Goal: Task Accomplishment & Management: Manage account settings

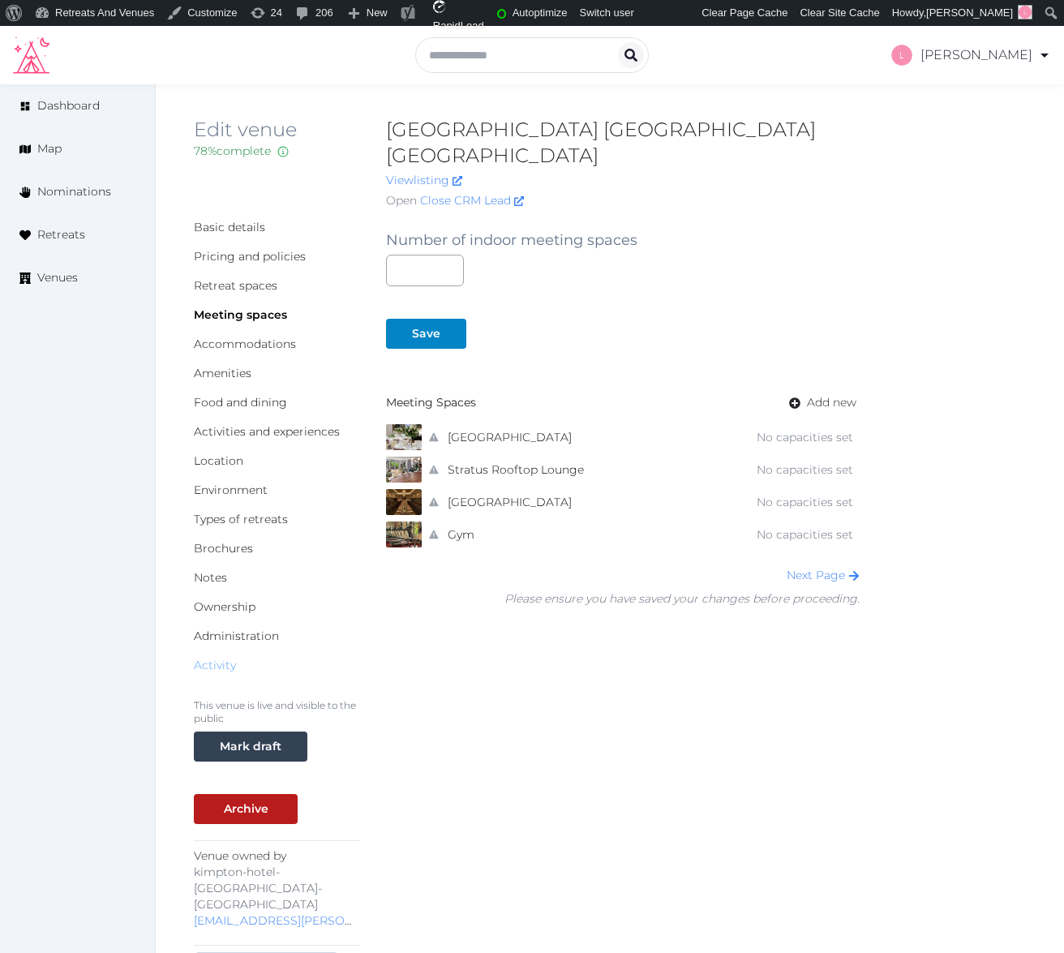
click at [224, 658] on link "Activity" at bounding box center [215, 665] width 42 height 15
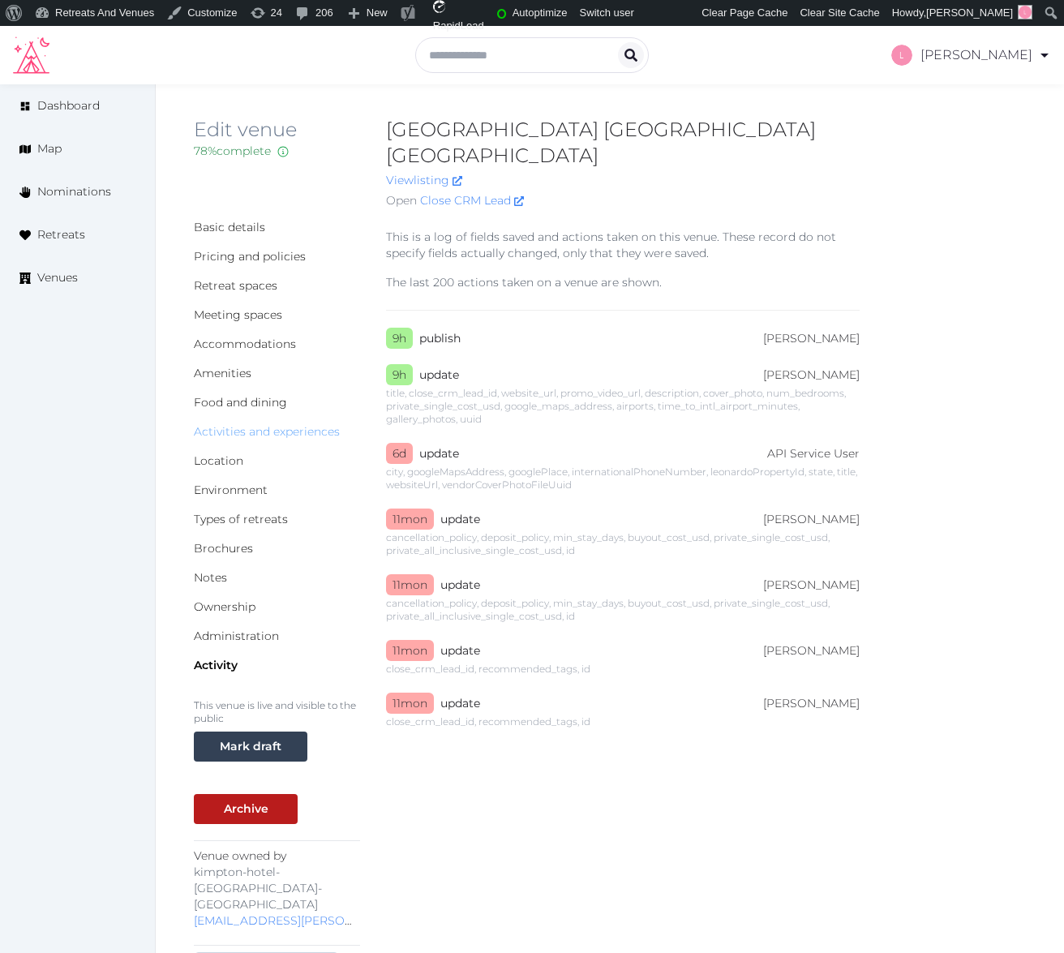
click at [246, 424] on link "Activities and experiences" at bounding box center [267, 431] width 146 height 15
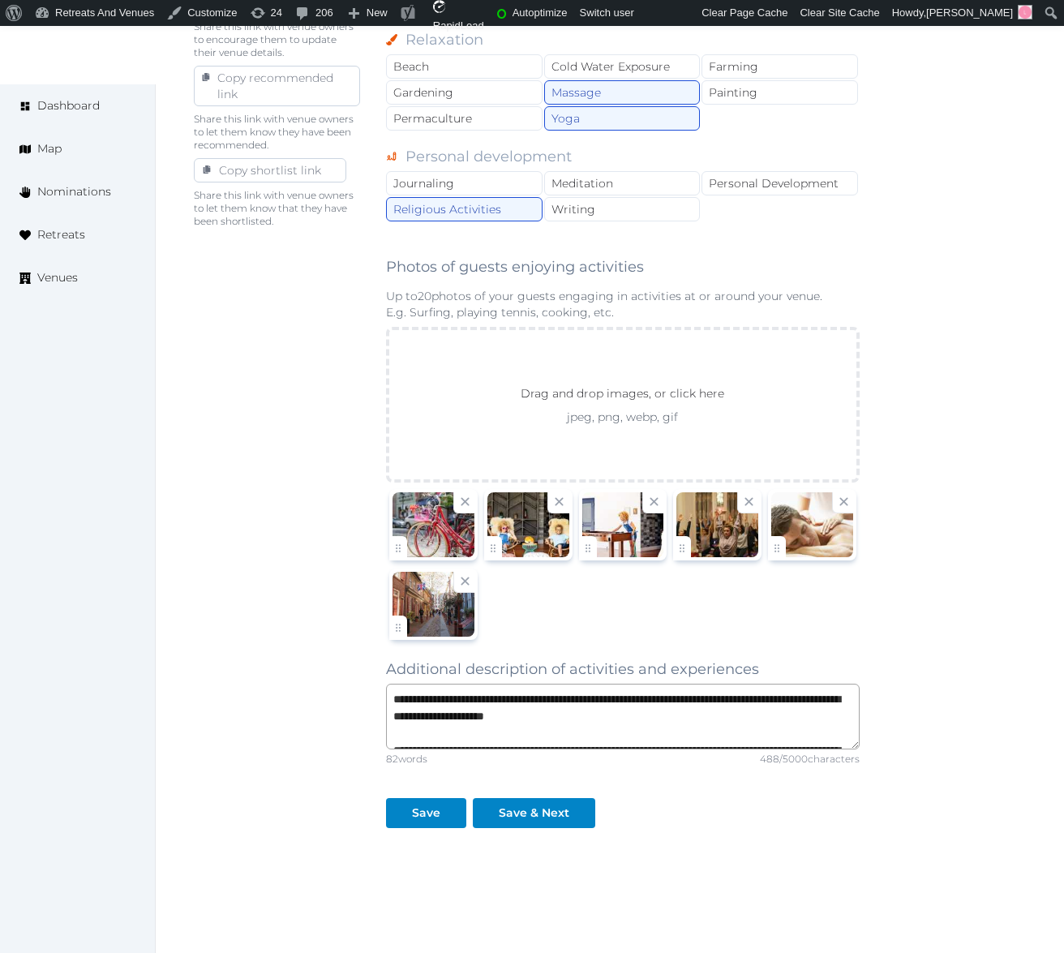
scroll to position [977, 0]
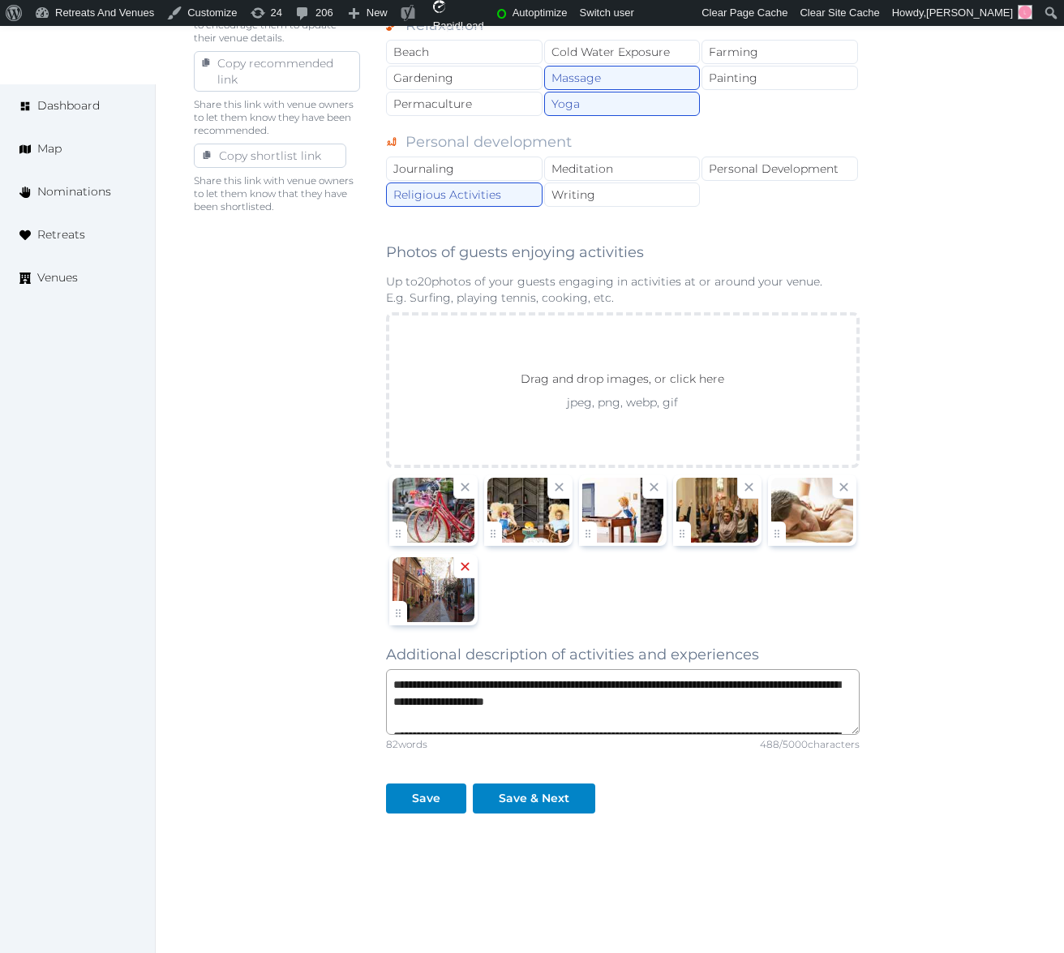
click at [457, 559] on icon at bounding box center [464, 566] width 15 height 15
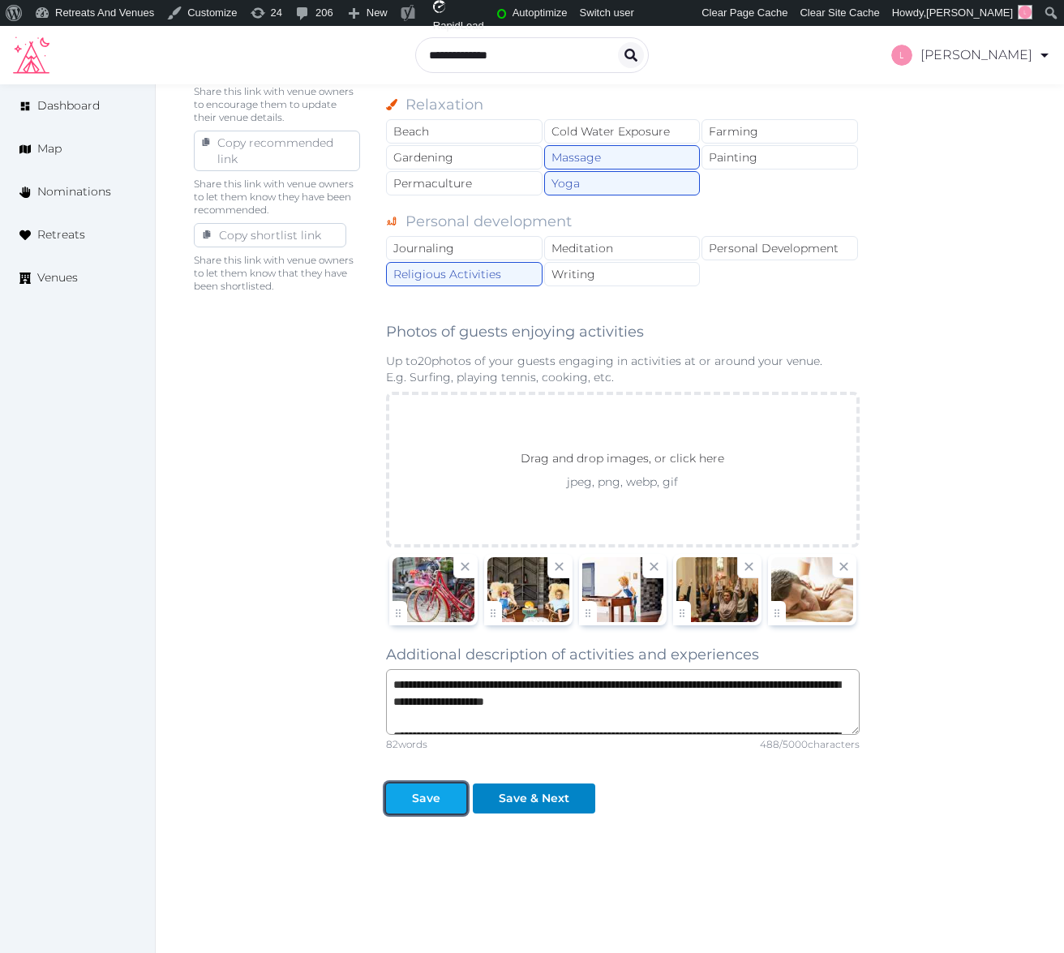
click at [437, 790] on div "Save" at bounding box center [426, 798] width 28 height 17
